Goal: Task Accomplishment & Management: Use online tool/utility

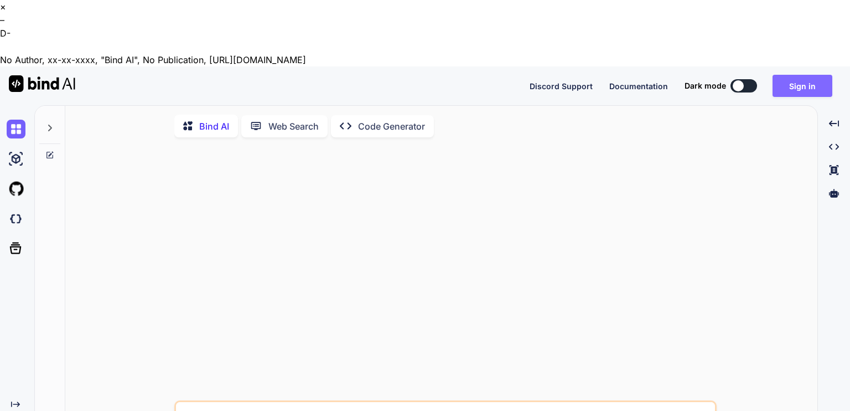
type textarea "x"
click at [807, 75] on button "Sign in" at bounding box center [802, 86] width 60 height 22
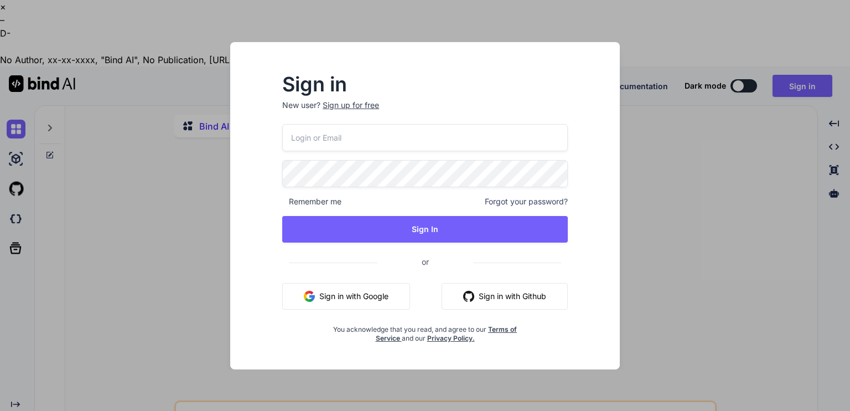
click at [343, 146] on input "email" at bounding box center [424, 137] width 285 height 27
paste input "[EMAIL_ADDRESS][DOMAIN_NAME]"
type input "[EMAIL_ADDRESS][DOMAIN_NAME]"
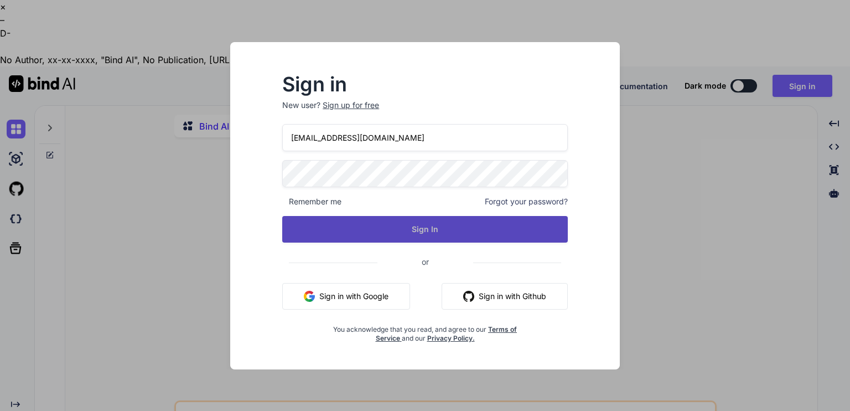
click at [379, 229] on button "Sign In" at bounding box center [424, 229] width 285 height 27
click at [363, 227] on button "Sign In" at bounding box center [424, 229] width 285 height 27
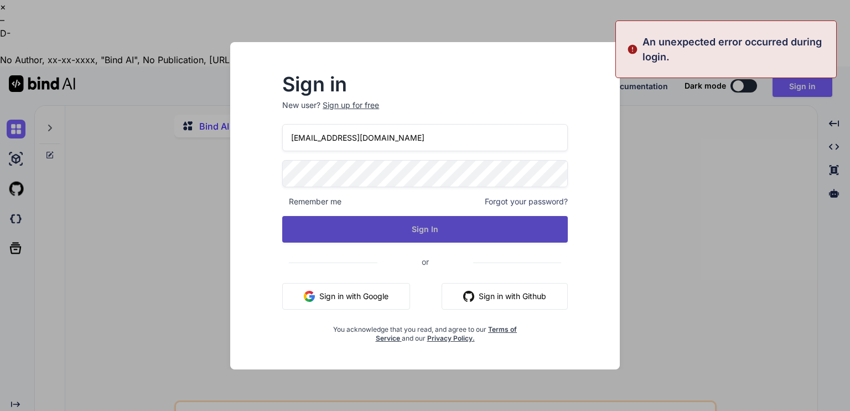
click at [361, 225] on button "Sign In" at bounding box center [424, 229] width 285 height 27
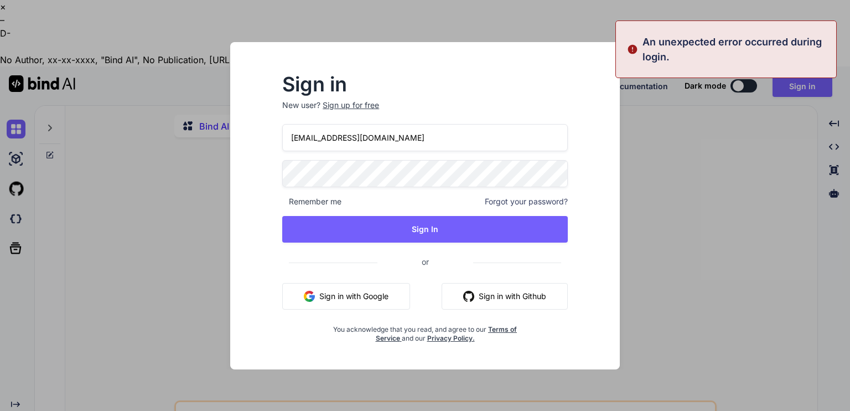
drag, startPoint x: 343, startPoint y: 298, endPoint x: 356, endPoint y: 297, distance: 13.3
click at [343, 298] on button "Sign in with Google" at bounding box center [346, 296] width 128 height 27
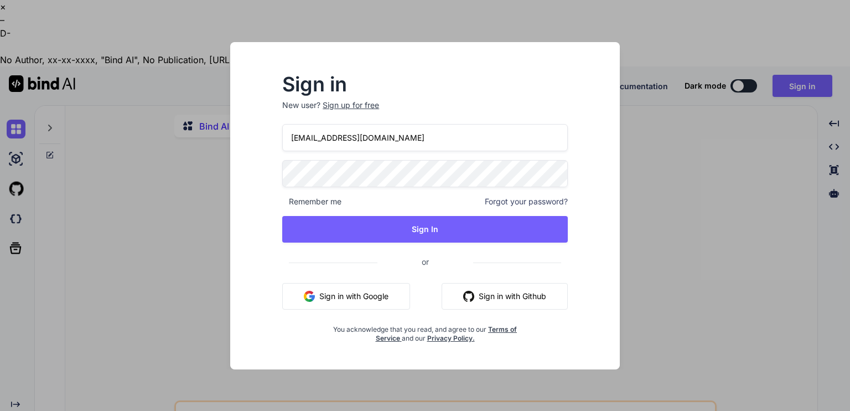
click at [212, 210] on div "Sign in New user? Sign up for free [EMAIL_ADDRESS][DOMAIN_NAME] Remember me For…" at bounding box center [424, 205] width 425 height 327
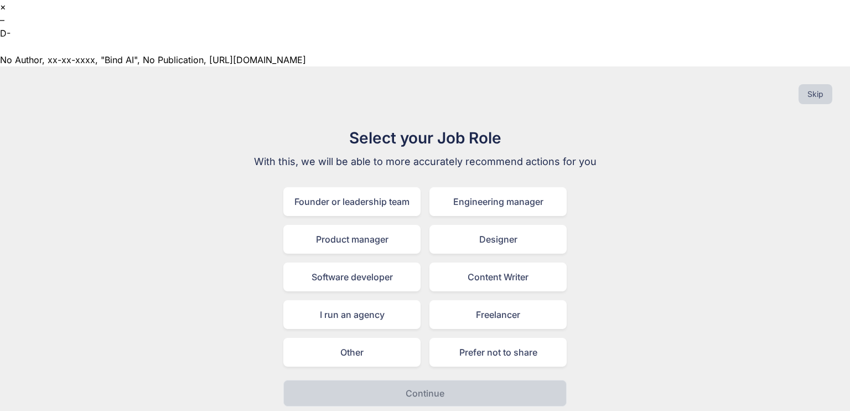
click at [523, 126] on div "Select your Job Role With this, we will be able to more accurately recommend ac…" at bounding box center [425, 266] width 372 height 280
click at [811, 84] on button "Skip" at bounding box center [815, 94] width 34 height 20
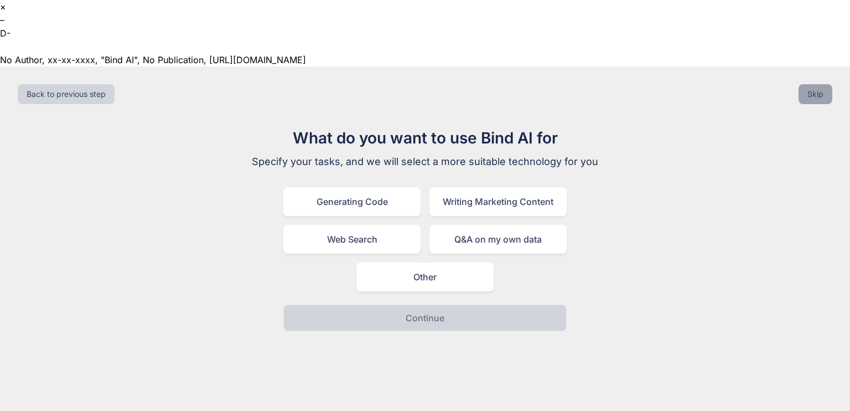
click at [812, 84] on button "Skip" at bounding box center [815, 94] width 34 height 20
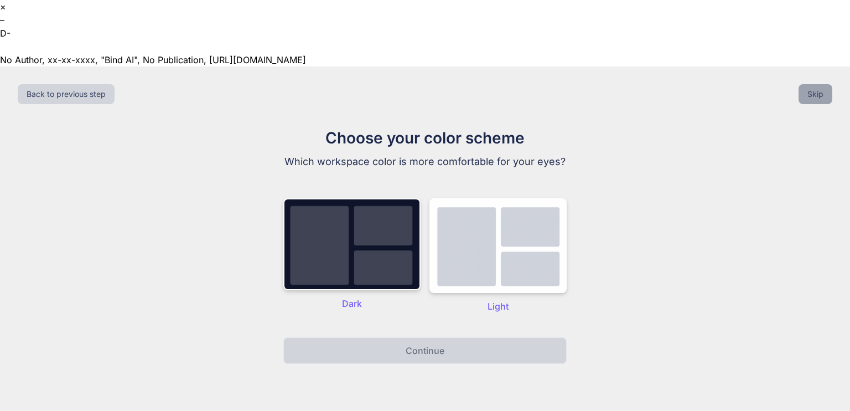
click at [812, 84] on button "Skip" at bounding box center [815, 94] width 34 height 20
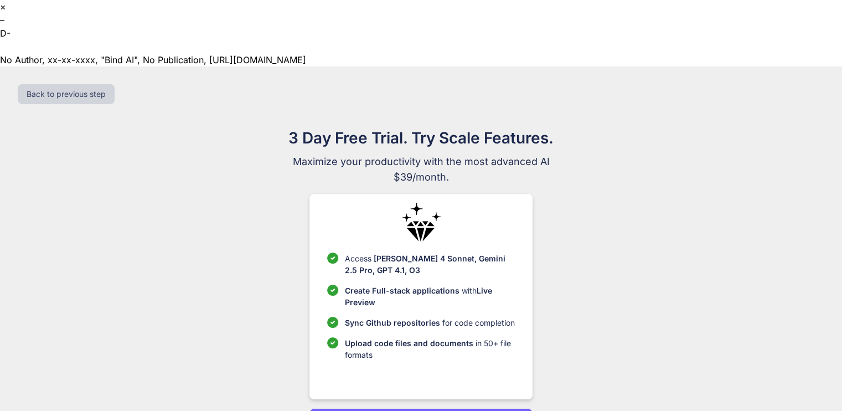
click at [812, 75] on div "Back to previous step" at bounding box center [421, 94] width 824 height 38
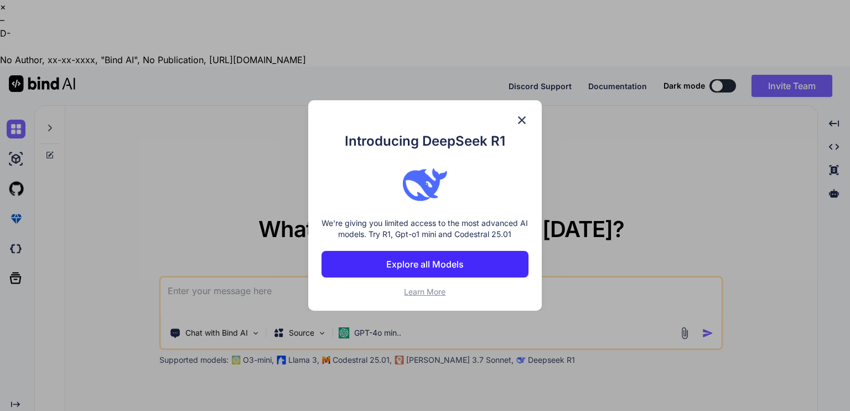
click at [515, 115] on img at bounding box center [521, 119] width 13 height 13
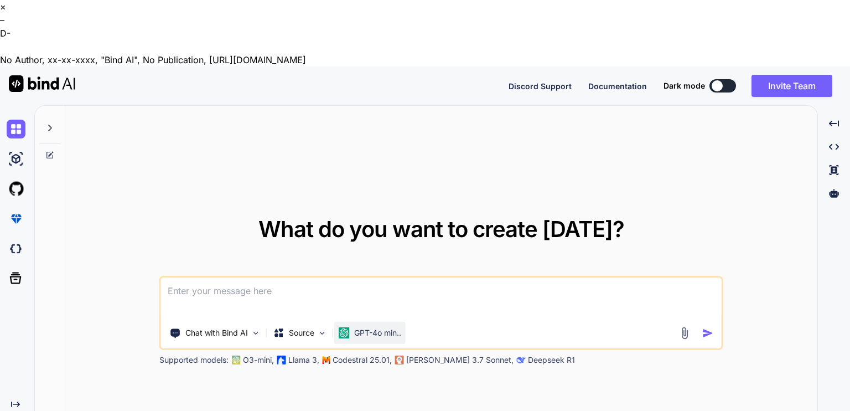
click at [375, 327] on p "GPT-4o min.." at bounding box center [377, 332] width 47 height 11
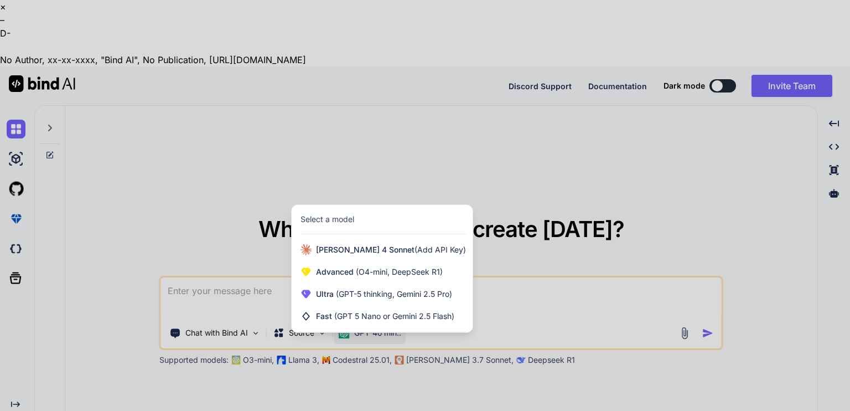
drag, startPoint x: 357, startPoint y: 342, endPoint x: 318, endPoint y: 299, distance: 58.7
click at [357, 341] on div at bounding box center [425, 205] width 850 height 411
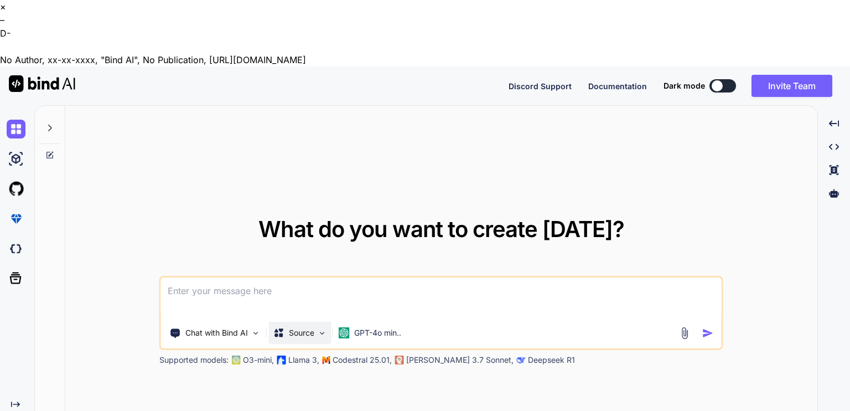
click at [297, 327] on p "Source" at bounding box center [301, 332] width 25 height 11
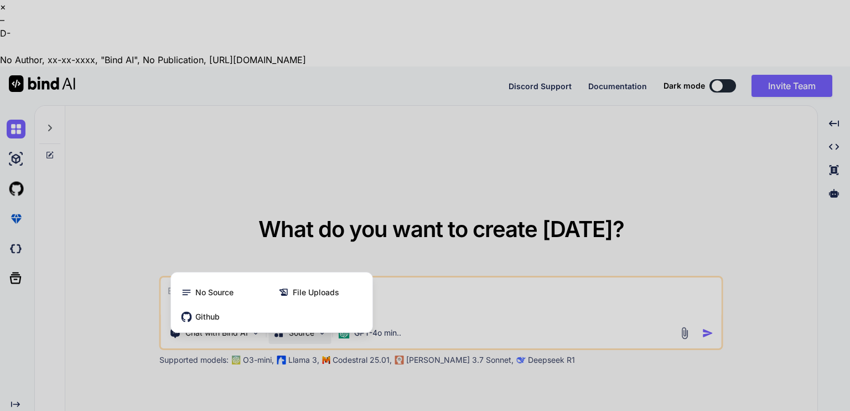
click at [298, 272] on div "No Source File Uploads Github" at bounding box center [271, 302] width 202 height 61
click at [376, 263] on div at bounding box center [425, 205] width 850 height 411
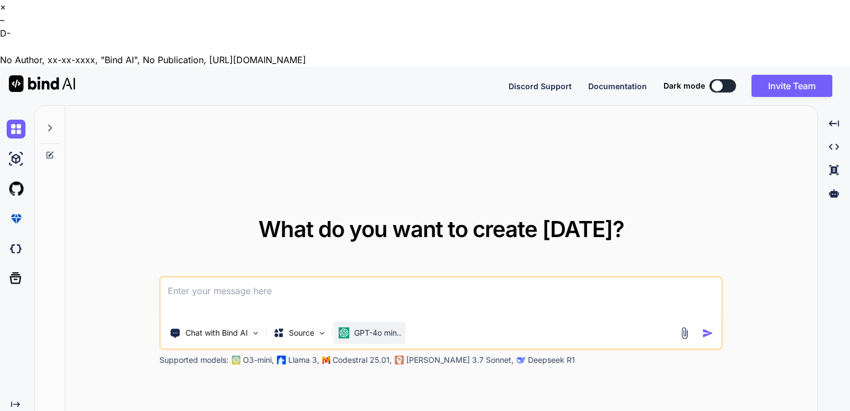
click at [406, 321] on div "GPT-4o min.." at bounding box center [369, 332] width 71 height 22
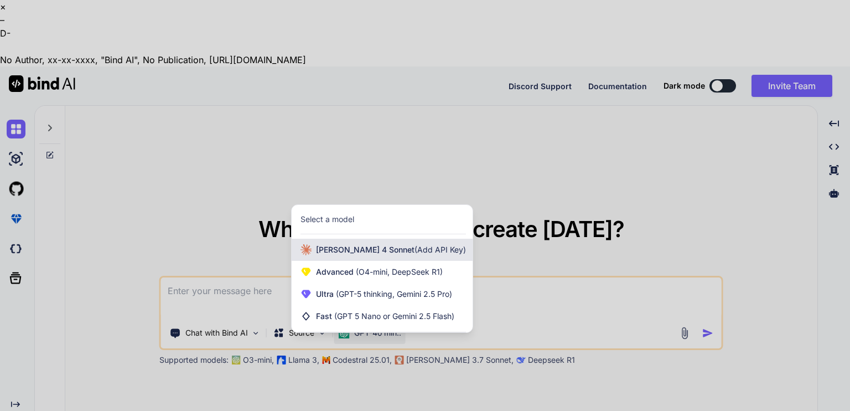
click at [378, 244] on span "[PERSON_NAME] 4 Sonnet (Add API Key)" at bounding box center [391, 249] width 150 height 11
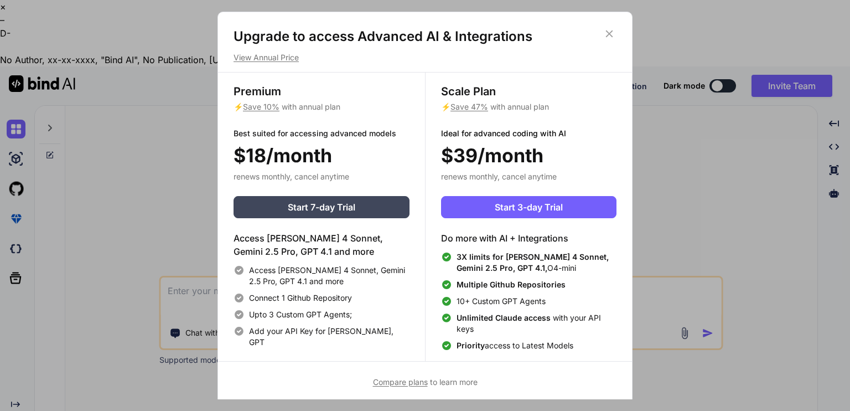
click at [600, 37] on h1 "Upgrade to access Advanced AI & Integrations" at bounding box center [424, 37] width 383 height 18
click at [607, 32] on icon at bounding box center [609, 33] width 7 height 7
